Goal: Information Seeking & Learning: Check status

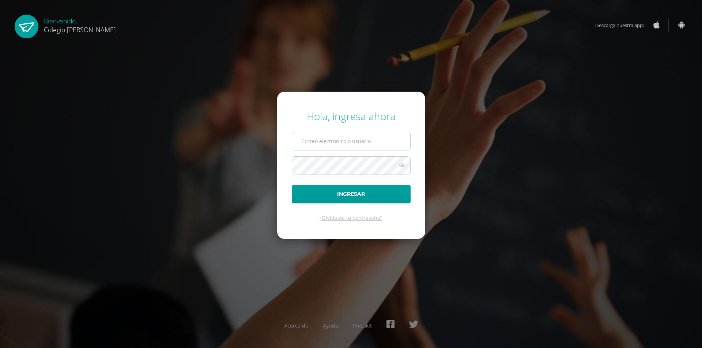
click at [355, 146] on input "text" at bounding box center [351, 141] width 118 height 18
type input "t1COS00541@osoriosandoval.edu.gt"
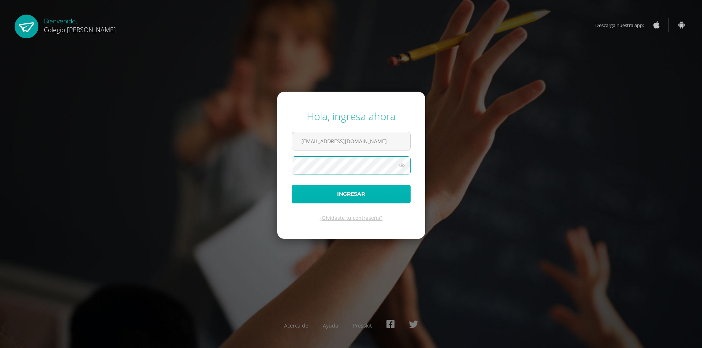
click at [349, 197] on button "Ingresar" at bounding box center [351, 194] width 119 height 19
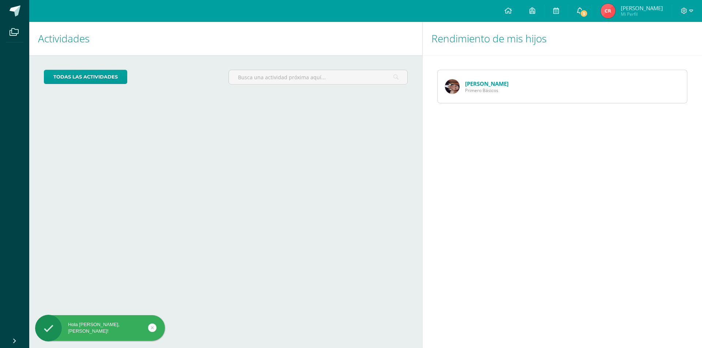
click at [588, 13] on span "3" at bounding box center [584, 14] width 8 height 8
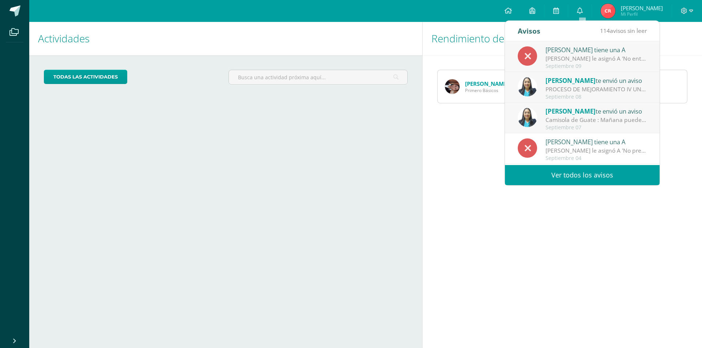
click at [574, 49] on div "[PERSON_NAME] tiene una A" at bounding box center [597, 50] width 102 height 10
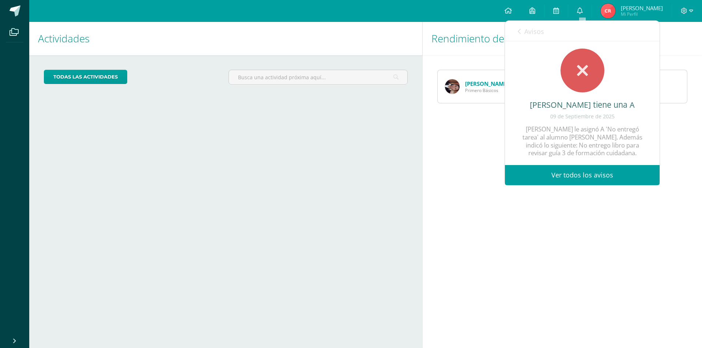
scroll to position [18, 0]
click at [581, 10] on icon at bounding box center [580, 10] width 6 height 7
click at [577, 69] on icon at bounding box center [582, 71] width 11 height 18
click at [556, 172] on link "Ver todos los avisos" at bounding box center [582, 175] width 155 height 20
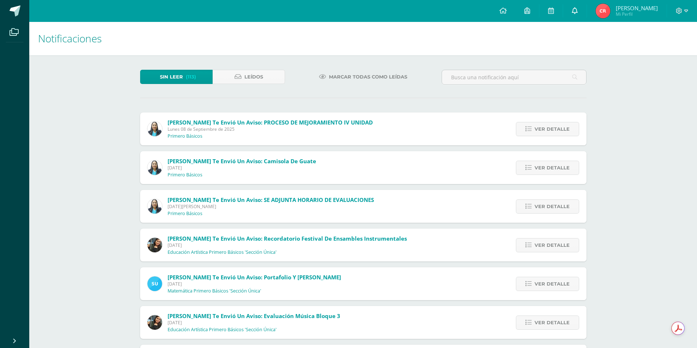
click at [581, 12] on link at bounding box center [574, 11] width 23 height 22
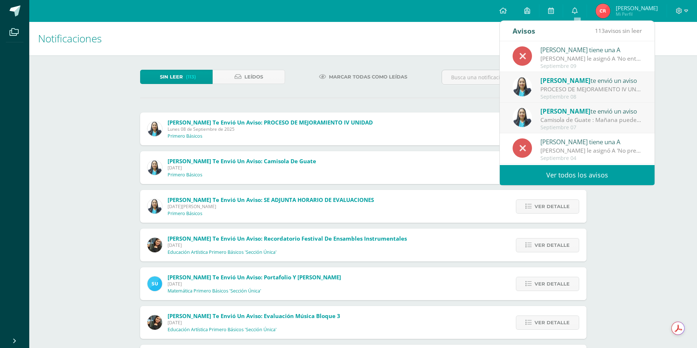
click at [568, 87] on div "PROCESO DE MEJORAMIENTO IV UNIDAD: Bendiciones a cada uno El día de hoy estará …" at bounding box center [591, 89] width 102 height 8
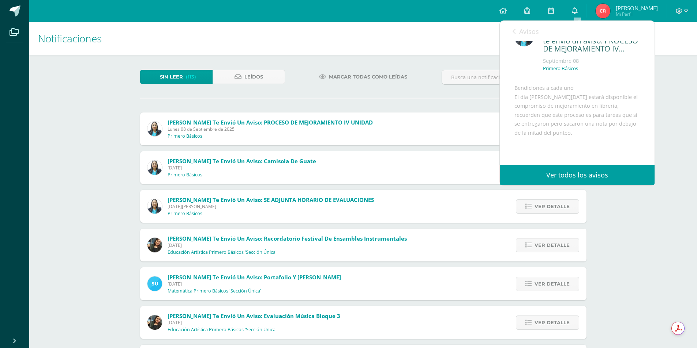
scroll to position [37, 0]
click at [577, 8] on icon at bounding box center [575, 10] width 6 height 7
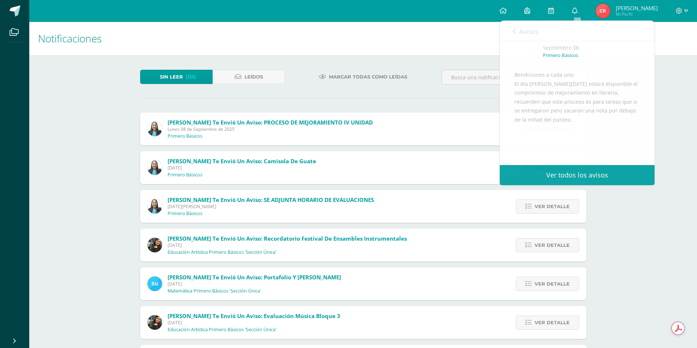
click at [472, 112] on div "Sin leer (113) Leídos Marcar todas como leídas Dina Cabrera te envió un aviso: …" at bounding box center [362, 294] width 475 height 478
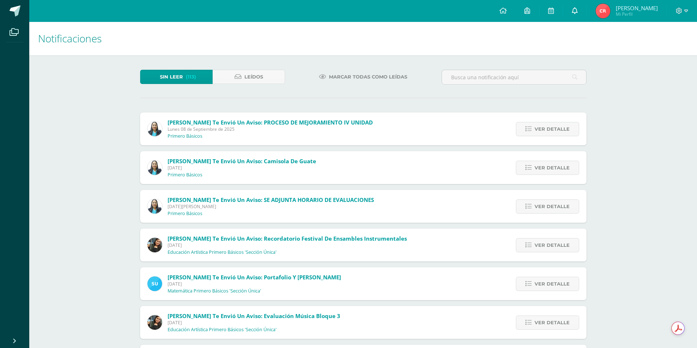
click at [583, 5] on link at bounding box center [574, 11] width 23 height 22
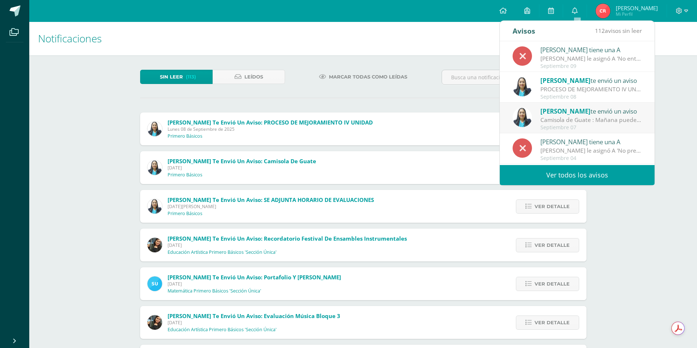
click at [553, 118] on div "Camisola de Guate : Mañana pueden llegar con la playera de la selección siempre…" at bounding box center [591, 120] width 102 height 8
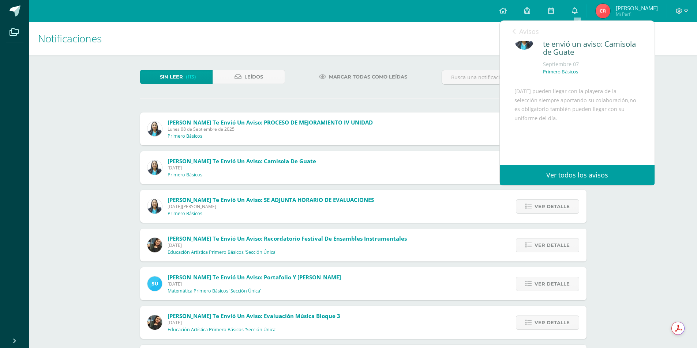
scroll to position [0, 0]
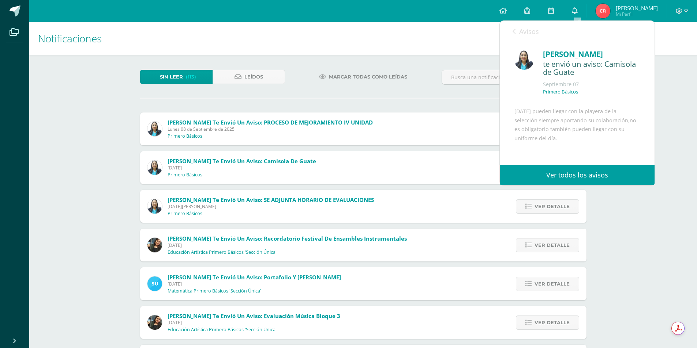
click at [422, 77] on div "Marcar todas como leídas" at bounding box center [363, 80] width 151 height 21
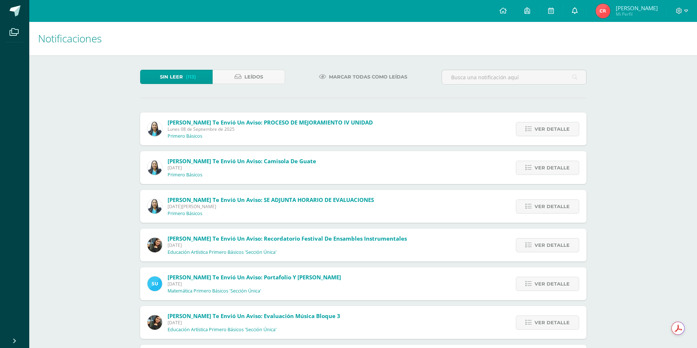
click at [577, 8] on icon at bounding box center [575, 10] width 6 height 7
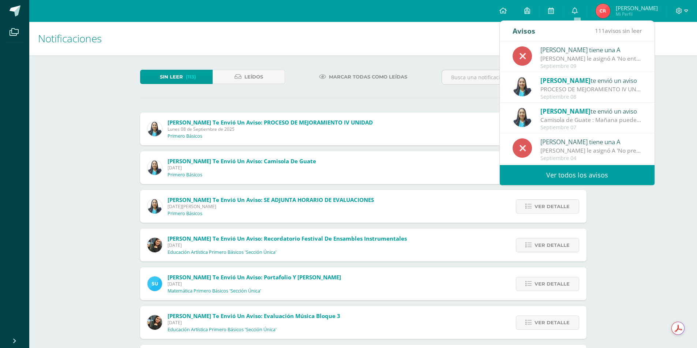
click at [572, 83] on span "[PERSON_NAME]" at bounding box center [565, 80] width 50 height 8
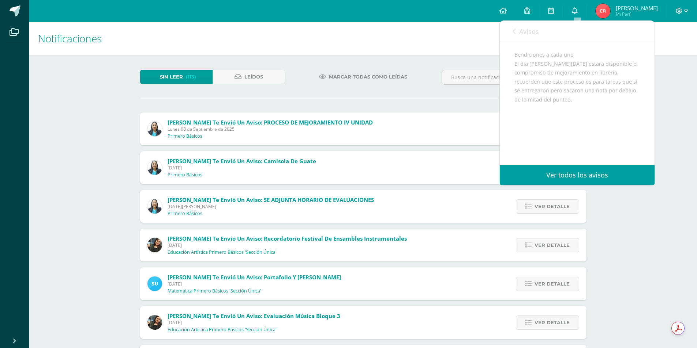
scroll to position [75, 0]
click at [390, 84] on div "Marcar todas como leídas" at bounding box center [363, 80] width 151 height 21
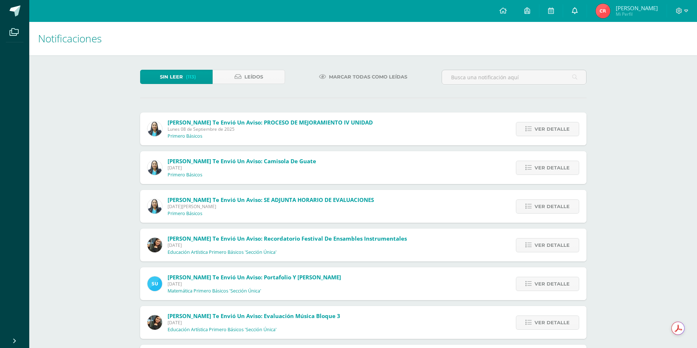
click at [575, 7] on span at bounding box center [575, 11] width 6 height 8
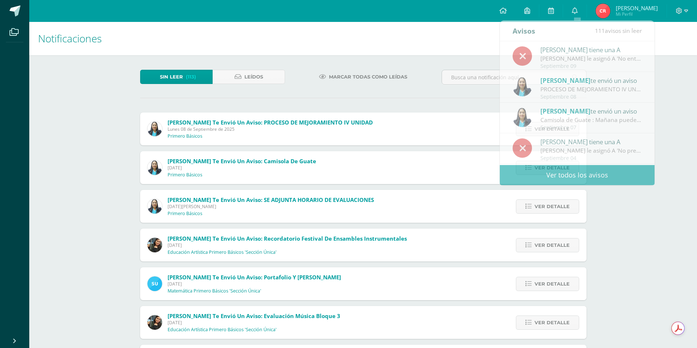
click at [431, 46] on h1 "Notificaciones" at bounding box center [363, 38] width 650 height 33
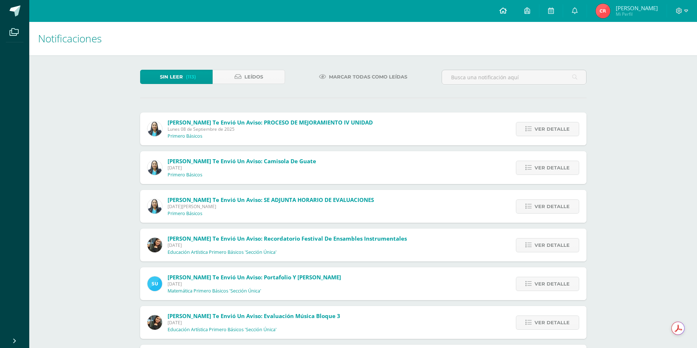
click at [502, 11] on icon at bounding box center [502, 10] width 7 height 7
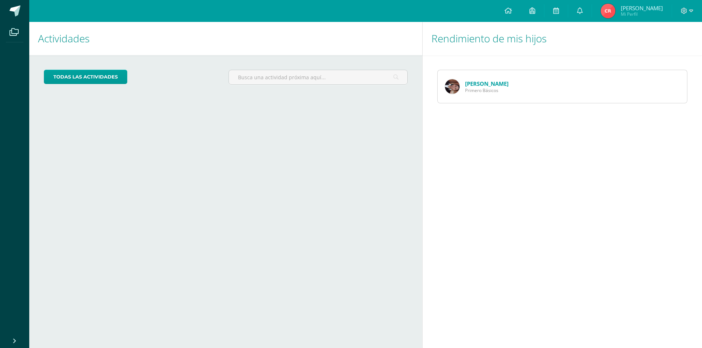
click at [483, 85] on link "[PERSON_NAME]" at bounding box center [487, 83] width 44 height 7
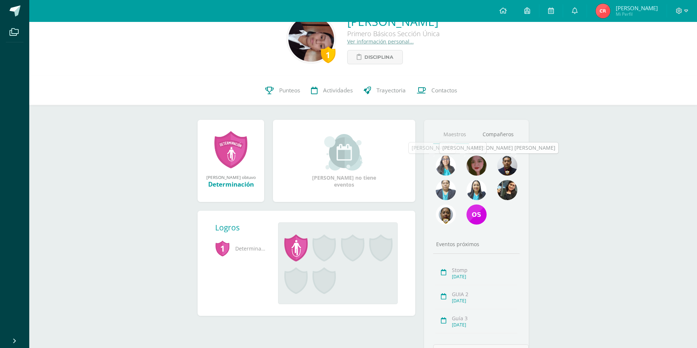
scroll to position [37, 0]
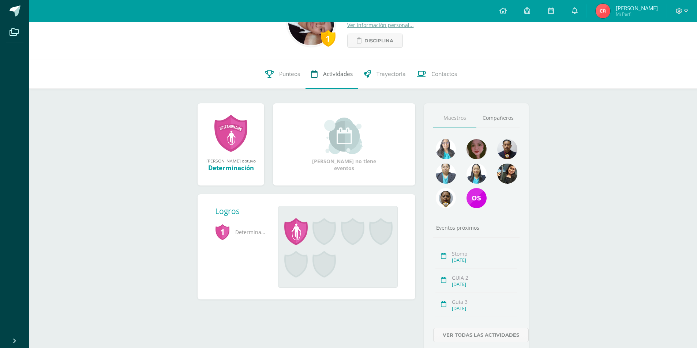
click at [321, 73] on link "Actividades" at bounding box center [331, 74] width 53 height 29
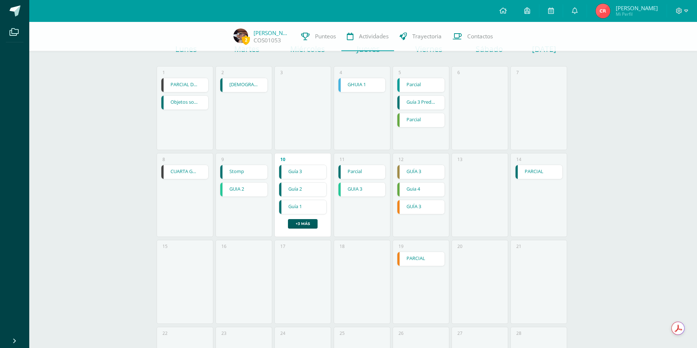
scroll to position [73, 0]
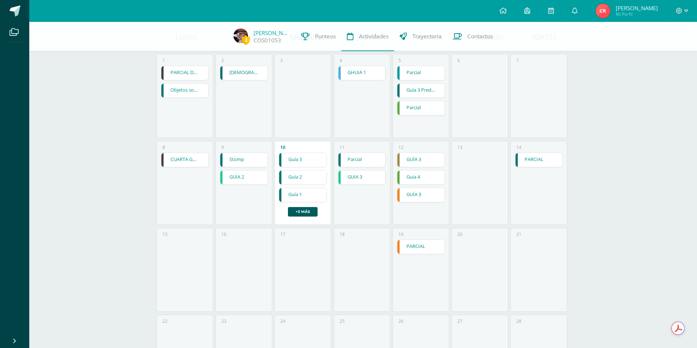
click at [532, 164] on link "PARCIAL" at bounding box center [538, 160] width 47 height 14
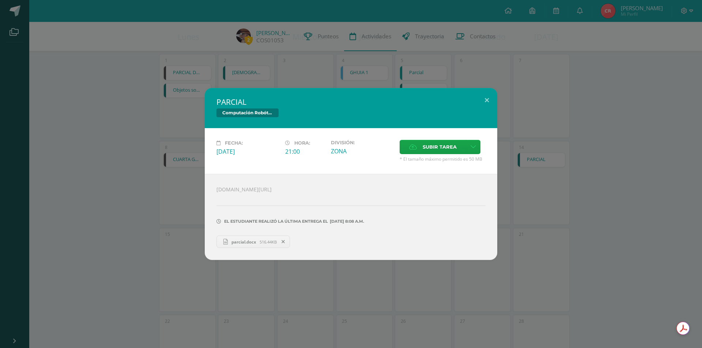
click at [231, 243] on span "parcial.docx" at bounding box center [244, 242] width 32 height 5
click at [540, 72] on div "PARCIAL Computación Robótica Fecha: [DATE] Hora: 21:00 División: ZONA Subir tar…" at bounding box center [351, 174] width 702 height 348
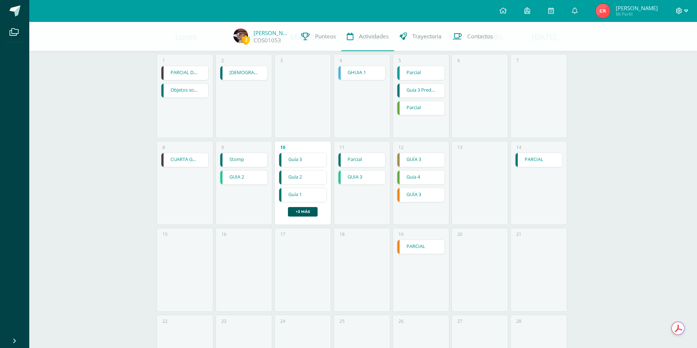
click at [684, 9] on icon at bounding box center [686, 11] width 4 height 7
click at [667, 50] on span "Cerrar sesión" at bounding box center [662, 49] width 33 height 7
